Goal: Check status

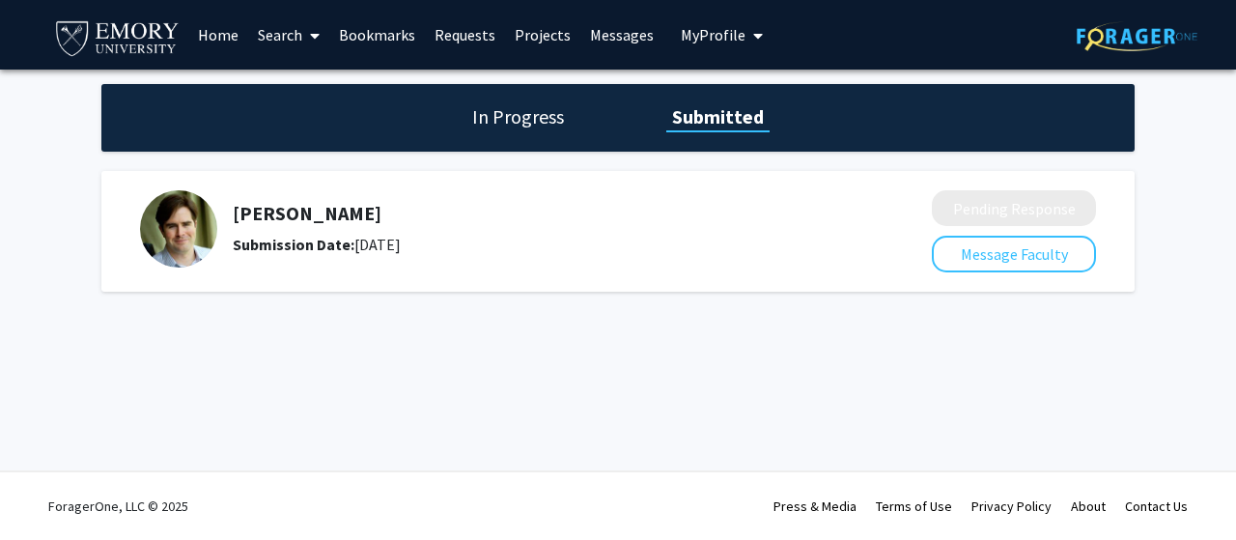
click at [535, 136] on div "In Progress Submitted" at bounding box center [617, 118] width 1033 height 68
click at [499, 119] on h1 "In Progress" at bounding box center [517, 116] width 103 height 27
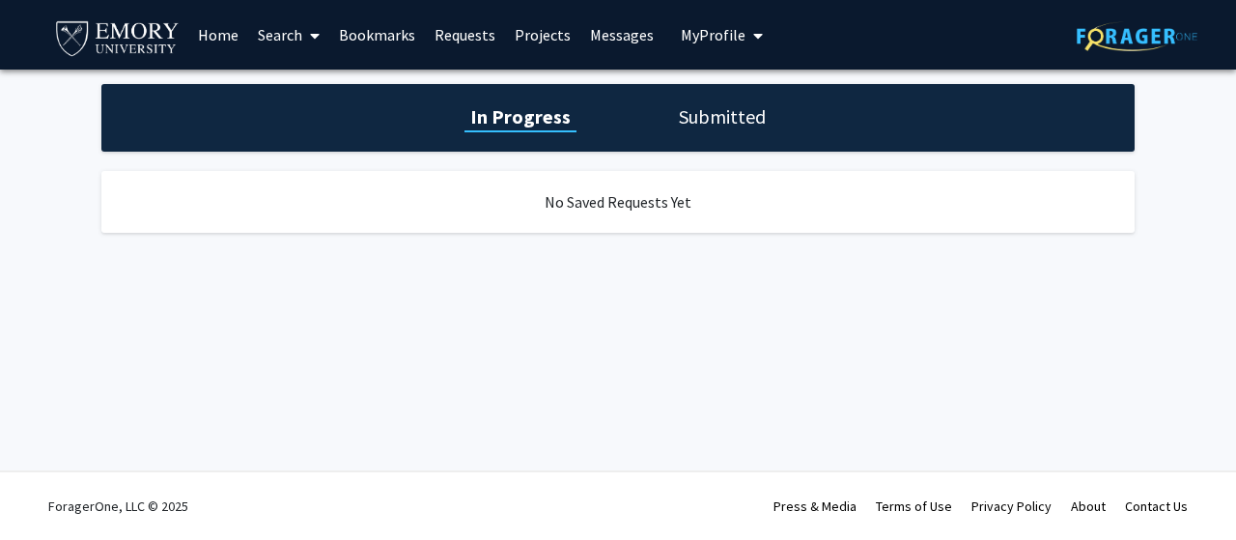
click at [686, 139] on div "In Progress Submitted" at bounding box center [617, 118] width 1033 height 68
